Goal: Find contact information: Find contact information

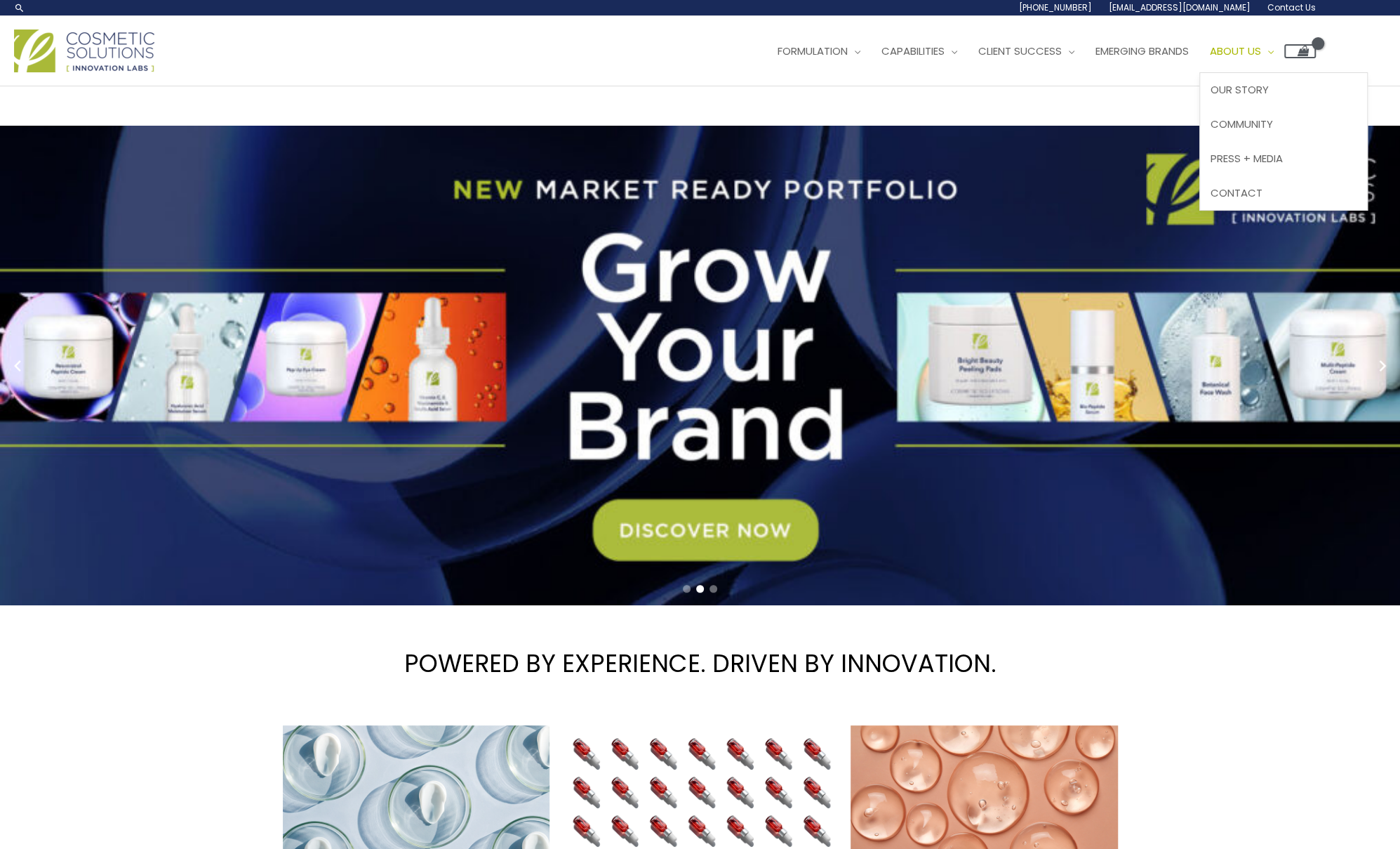
click at [1261, 46] on span "About Us" at bounding box center [1235, 51] width 51 height 15
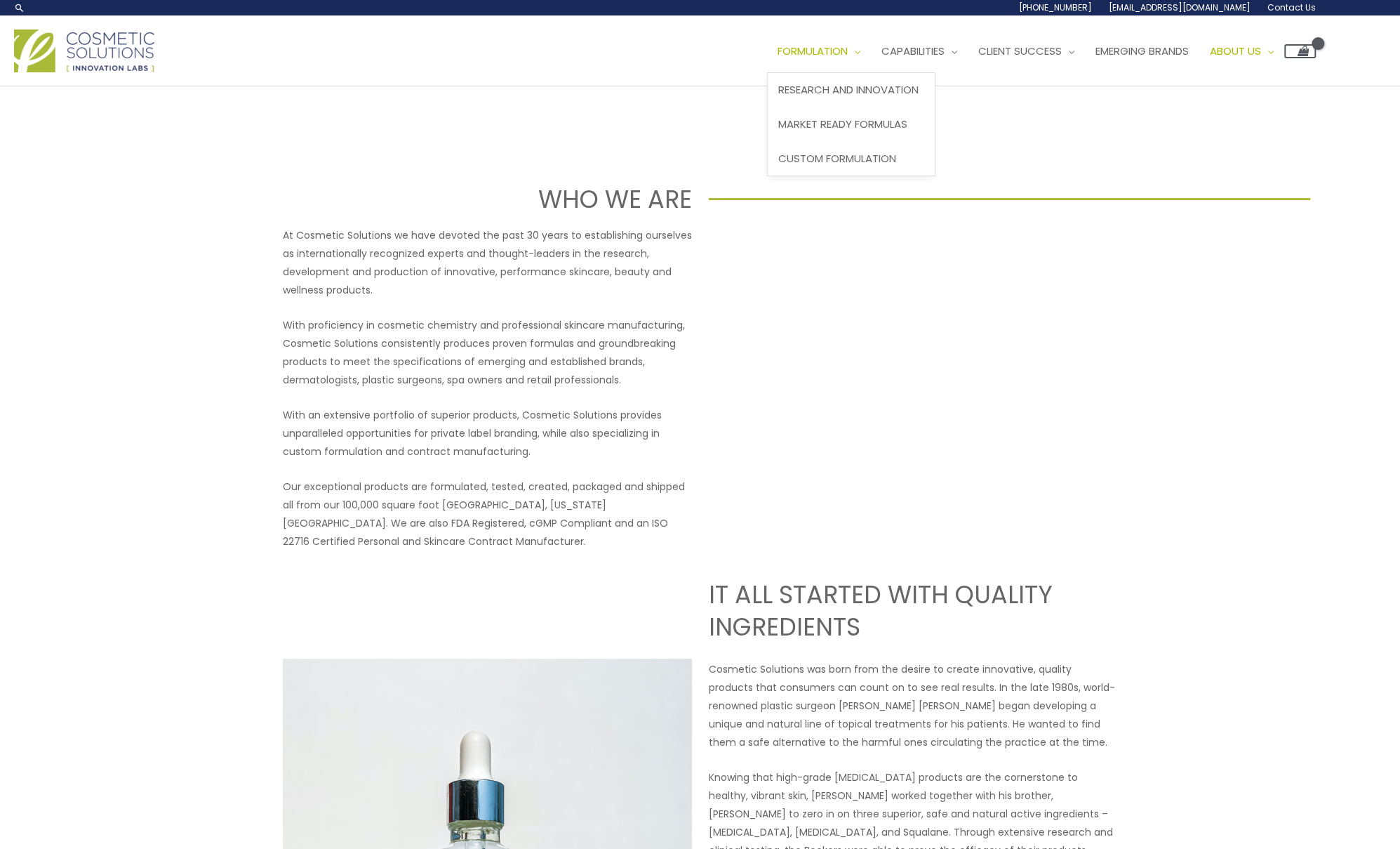
click at [835, 51] on span "Formulation" at bounding box center [813, 51] width 70 height 15
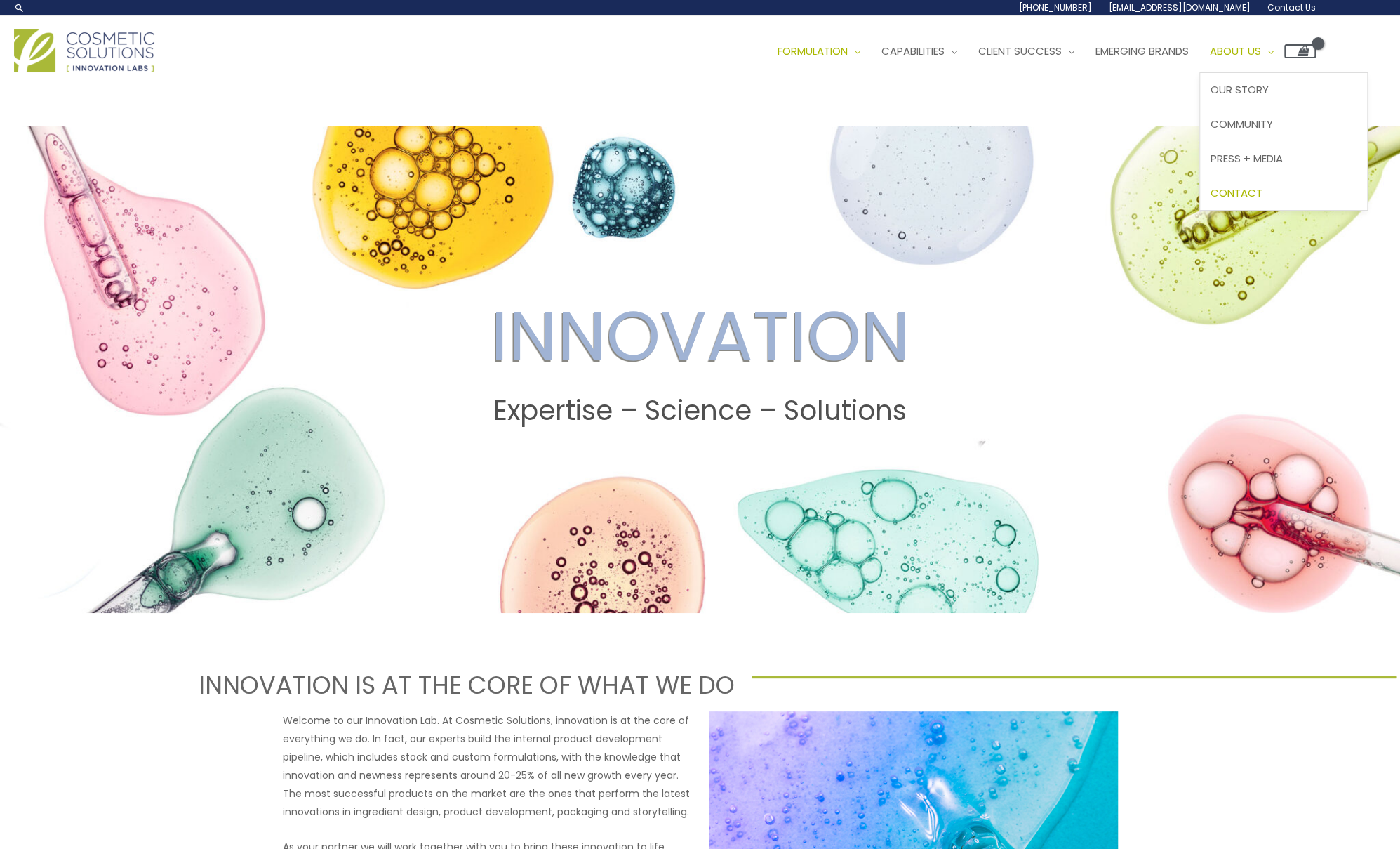
click at [1258, 184] on link "Contact" at bounding box center [1284, 192] width 167 height 34
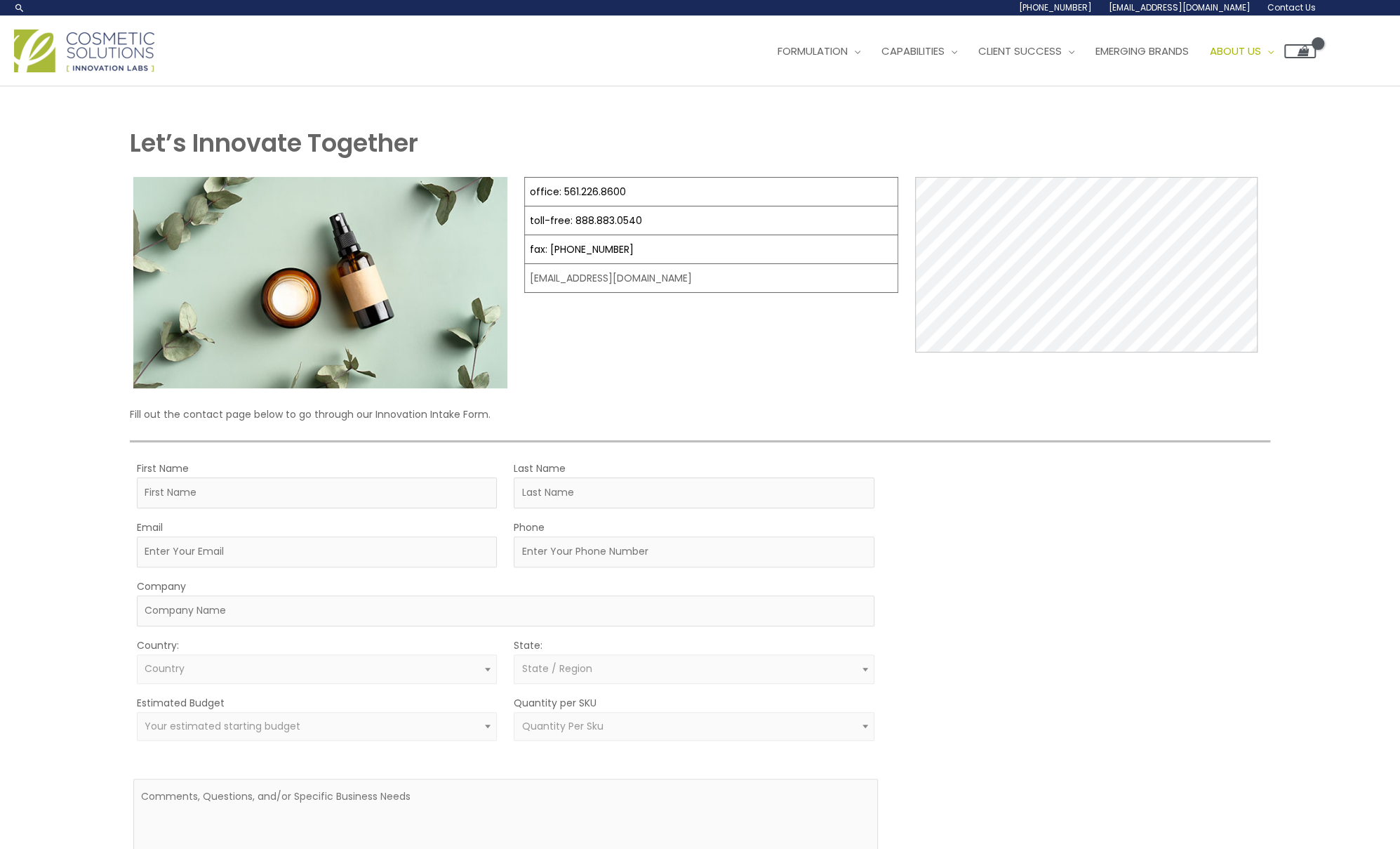
click at [116, 49] on img at bounding box center [84, 51] width 140 height 43
